Goal: Find specific page/section: Find specific page/section

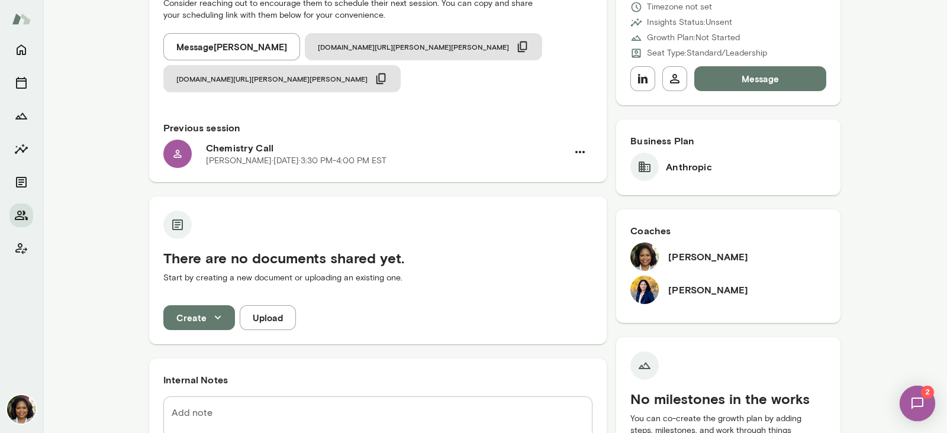
scroll to position [222, 0]
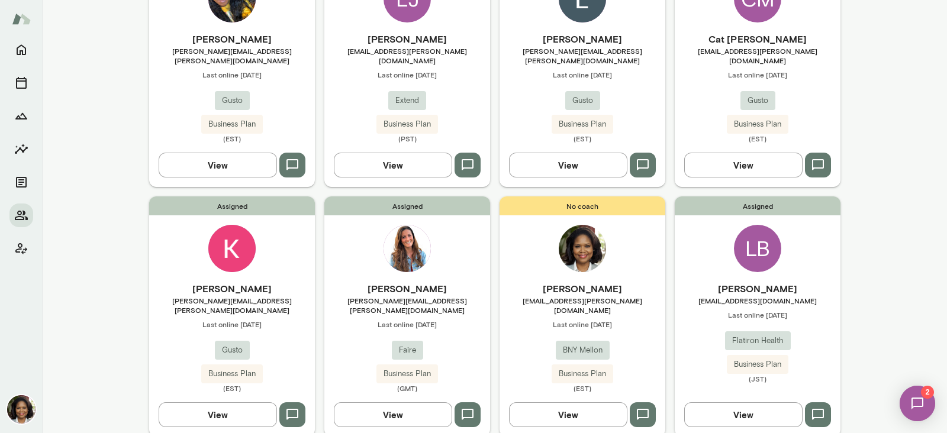
scroll to position [697, 0]
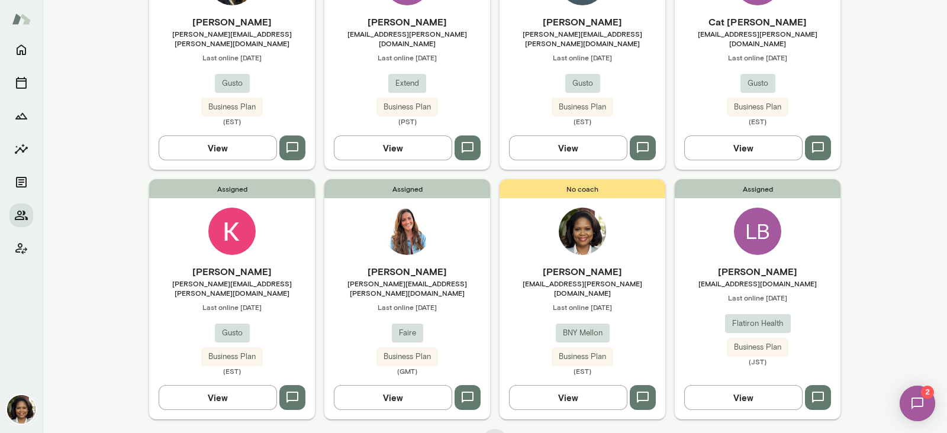
click at [725, 385] on button "View" at bounding box center [743, 397] width 118 height 25
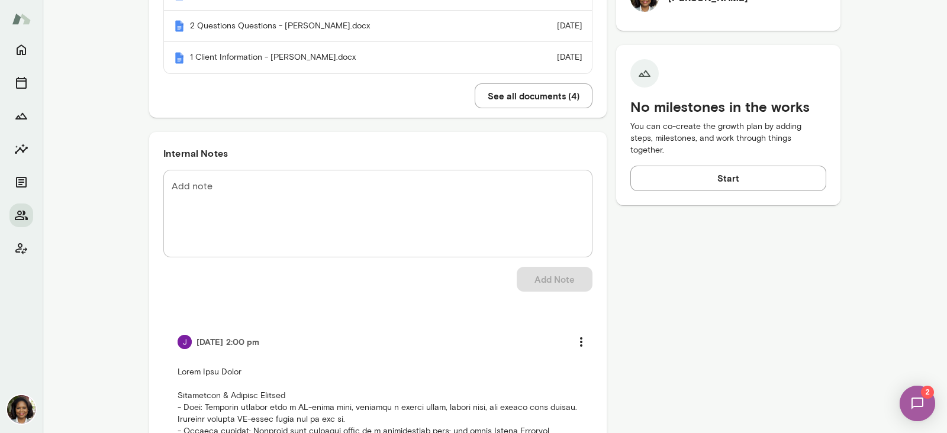
scroll to position [517, 0]
